Goal: Information Seeking & Learning: Learn about a topic

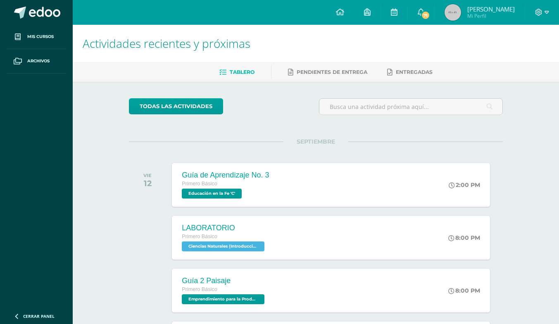
click at [540, 15] on icon at bounding box center [538, 12] width 7 height 7
click at [520, 56] on span "Cerrar sesión" at bounding box center [520, 56] width 37 height 8
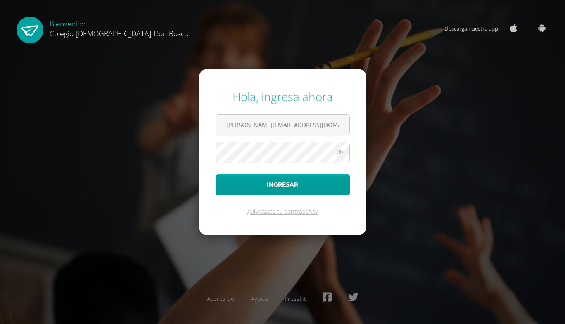
click at [327, 126] on input "c.garcia.3cdb@gmail.com" at bounding box center [282, 125] width 133 height 20
type input "g.garcia.5bdb@gmail.com"
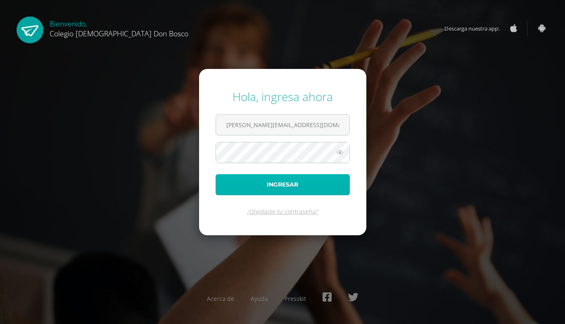
click at [313, 183] on button "Ingresar" at bounding box center [283, 184] width 134 height 21
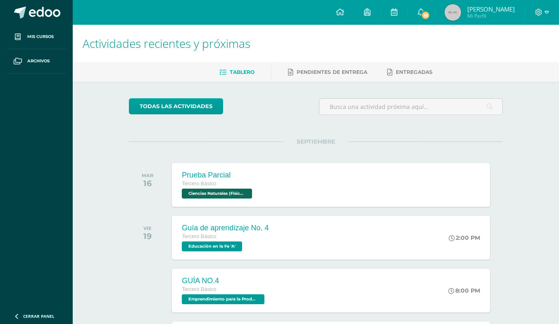
click at [27, 38] on span "Mis cursos" at bounding box center [40, 36] width 26 height 7
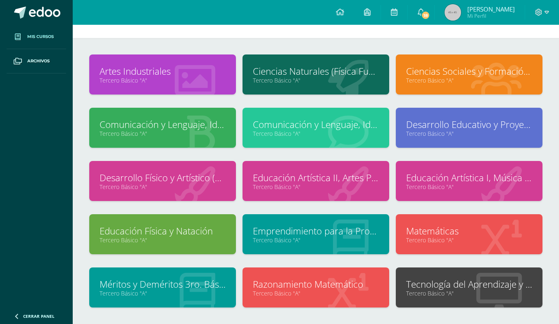
scroll to position [36, 0]
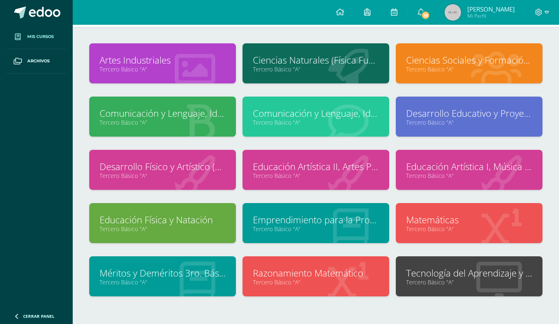
click at [503, 270] on link "Tecnología del Aprendizaje y la Comunicación (TIC)" at bounding box center [469, 273] width 126 height 13
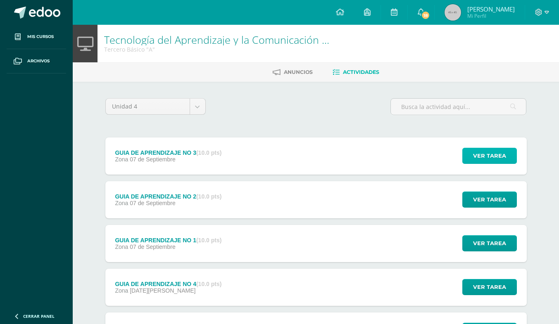
click at [501, 155] on span "Ver tarea" at bounding box center [489, 155] width 33 height 15
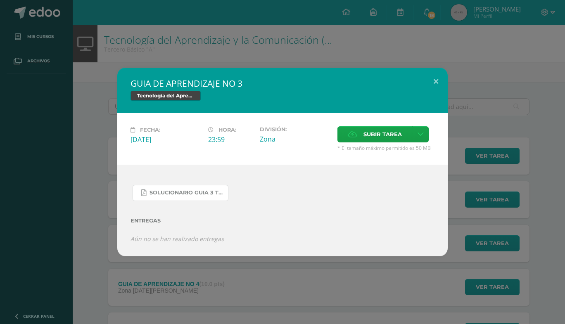
click at [217, 190] on span "SOLUCIONARIO GUIA 3 TKINTER PYTHON III BASICO PROBLEMAS INTERMEDIOS.pdf" at bounding box center [186, 192] width 74 height 7
click at [428, 85] on button at bounding box center [436, 82] width 24 height 28
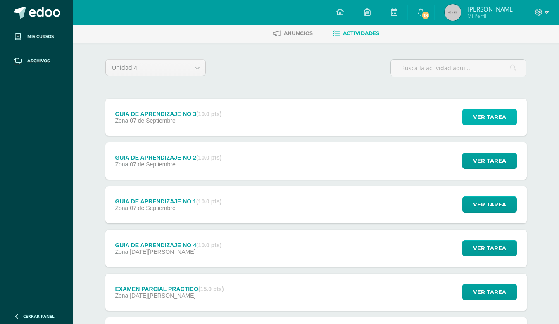
scroll to position [39, 0]
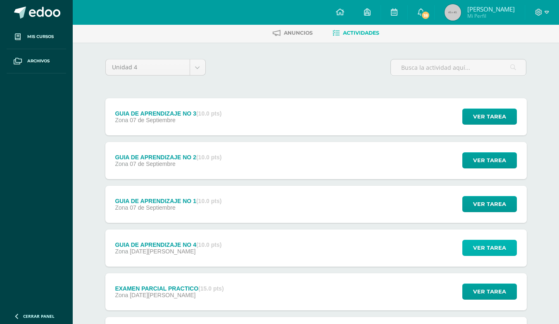
click at [495, 251] on span "Ver tarea" at bounding box center [489, 247] width 33 height 15
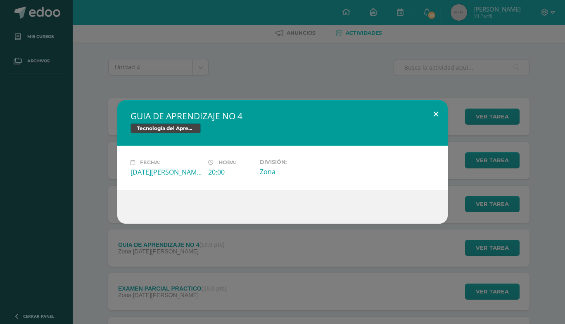
click at [437, 119] on button at bounding box center [436, 114] width 24 height 28
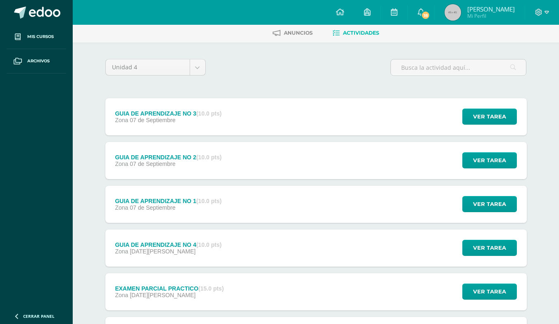
click at [427, 12] on span "18" at bounding box center [425, 15] width 9 height 9
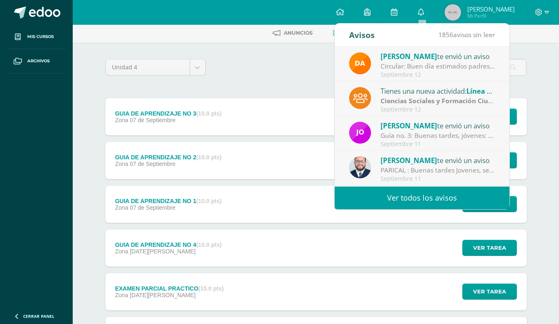
click at [476, 197] on link "Ver todos los avisos" at bounding box center [421, 198] width 175 height 23
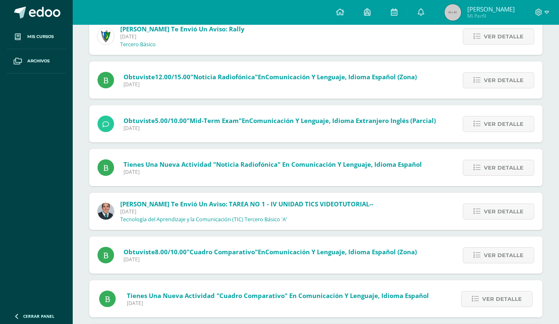
scroll to position [307, 0]
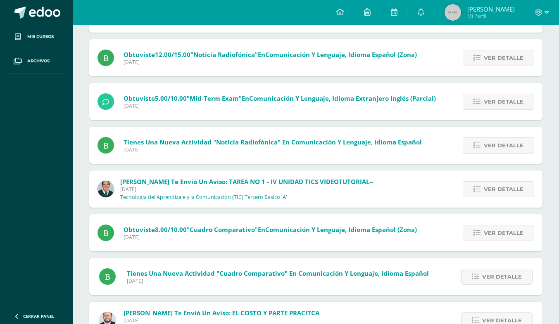
click at [506, 195] on span "Ver detalle" at bounding box center [503, 189] width 40 height 15
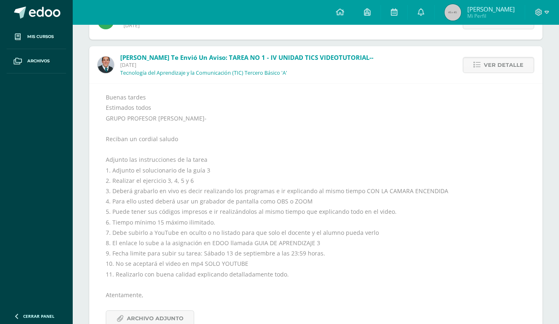
scroll to position [433, 0]
